Goal: Task Accomplishment & Management: Use online tool/utility

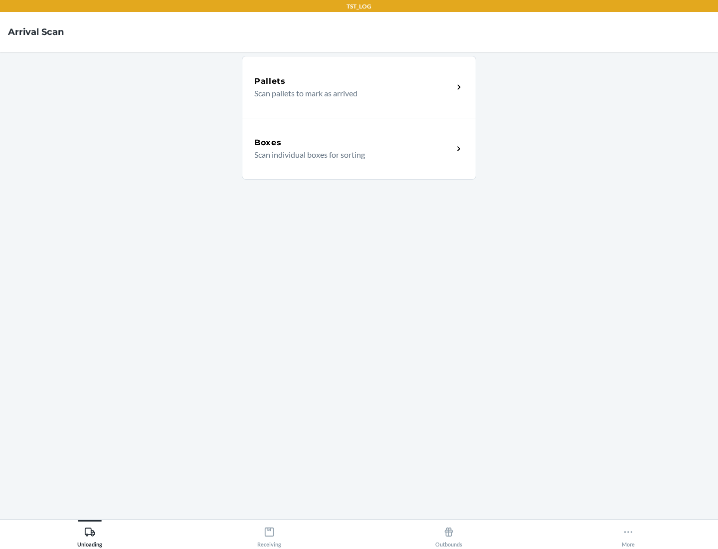
click at [354, 143] on div "Boxes" at bounding box center [353, 143] width 199 height 12
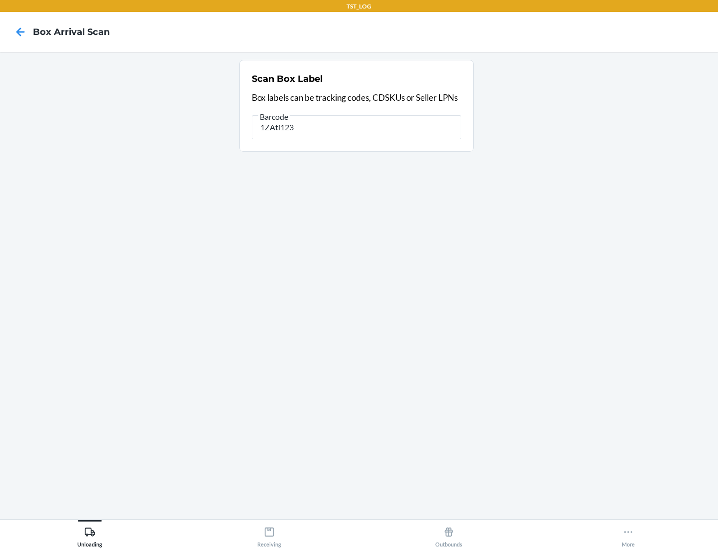
type input "1ZAti123"
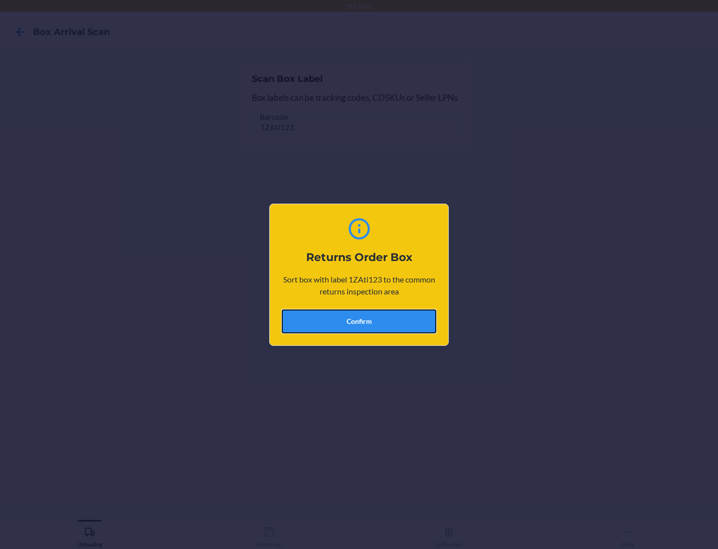
click at [359, 321] on button "Confirm" at bounding box center [359, 321] width 155 height 24
